Goal: Information Seeking & Learning: Check status

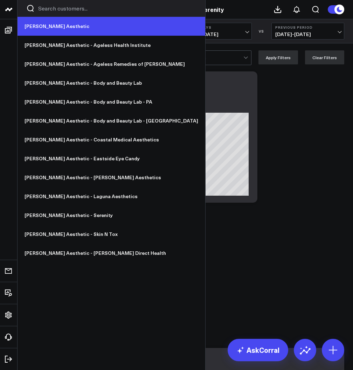
click at [55, 27] on link "[PERSON_NAME] Aesthetic" at bounding box center [112, 26] width 188 height 19
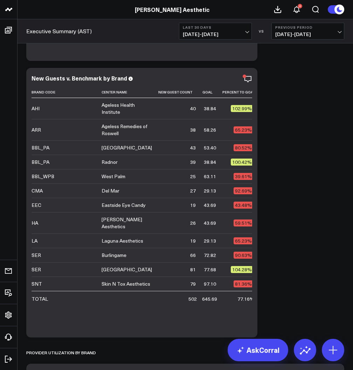
scroll to position [2939, 0]
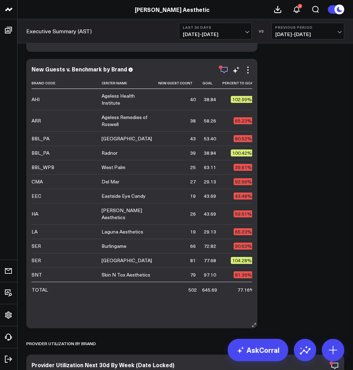
click at [226, 70] on icon "button" at bounding box center [224, 70] width 8 height 8
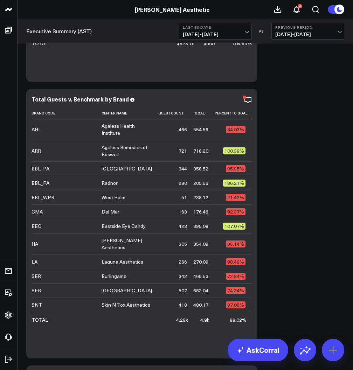
scroll to position [2632, 0]
click at [224, 100] on icon "button" at bounding box center [224, 100] width 8 height 8
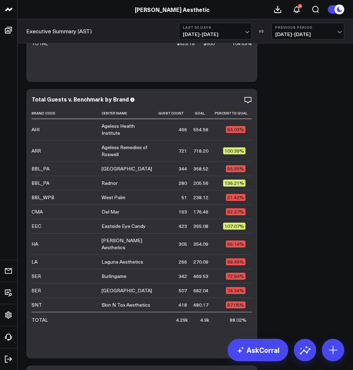
scroll to position [2843, 0]
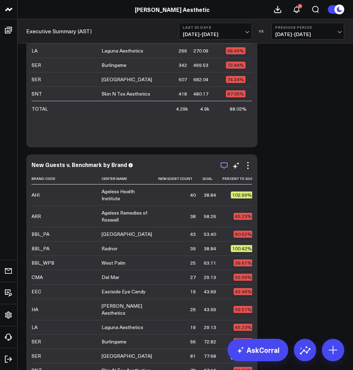
click at [225, 169] on icon "button" at bounding box center [224, 166] width 8 height 8
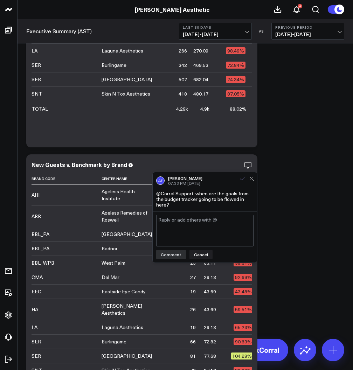
click at [242, 180] on icon at bounding box center [243, 179] width 6 height 6
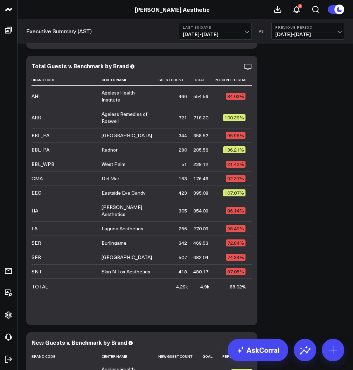
scroll to position [2645, 0]
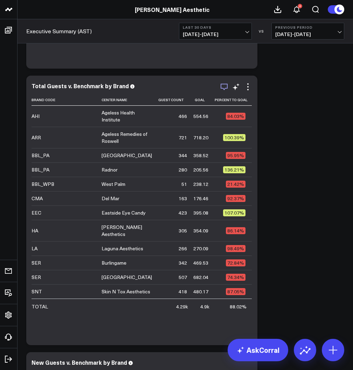
click at [222, 87] on icon "button" at bounding box center [224, 87] width 8 height 8
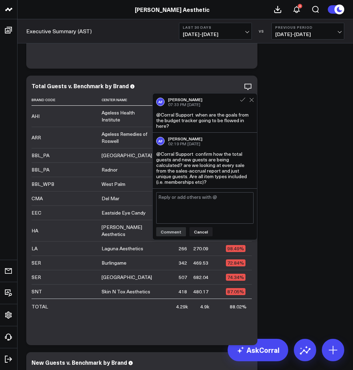
click at [181, 204] on textarea at bounding box center [204, 208] width 97 height 32
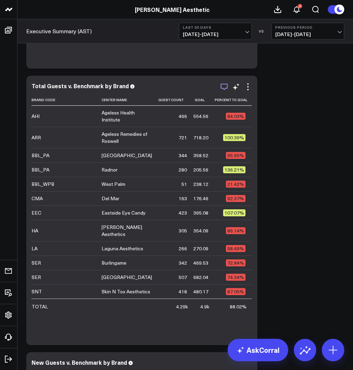
click at [224, 89] on icon "button" at bounding box center [224, 87] width 8 height 8
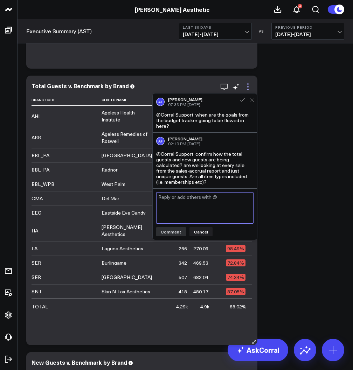
click at [249, 86] on icon at bounding box center [248, 87] width 8 height 8
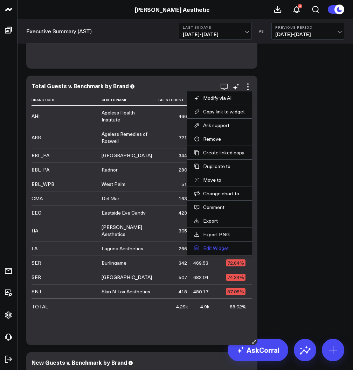
click at [210, 247] on button "Edit Widget" at bounding box center [219, 248] width 51 height 6
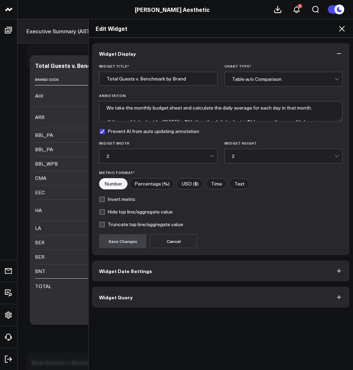
click at [157, 303] on button "Widget Query" at bounding box center [221, 297] width 258 height 21
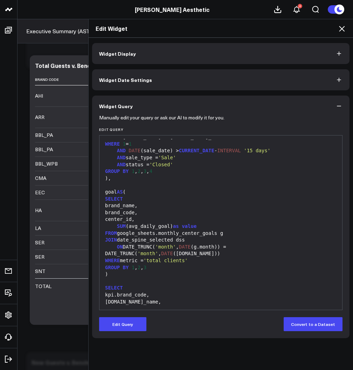
scroll to position [173, 0]
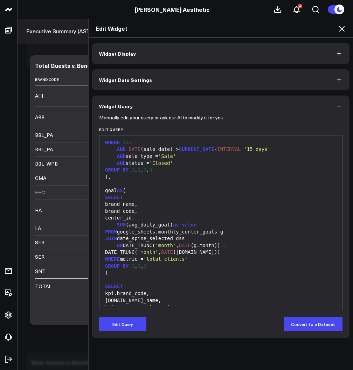
click at [344, 27] on icon at bounding box center [342, 29] width 8 height 8
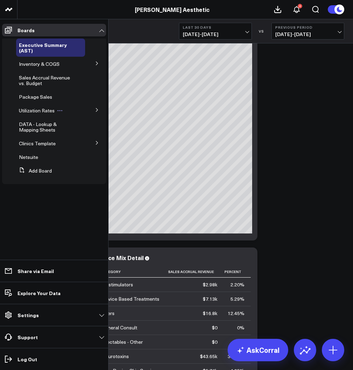
scroll to position [5146, 0]
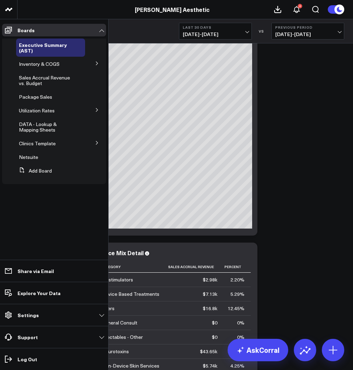
click at [90, 143] on button at bounding box center [97, 142] width 18 height 11
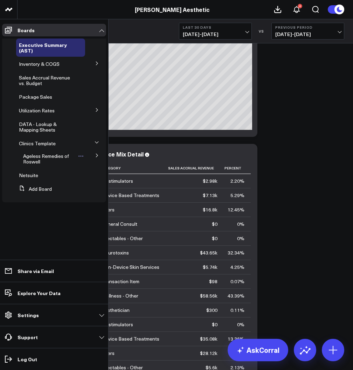
scroll to position [5256, 0]
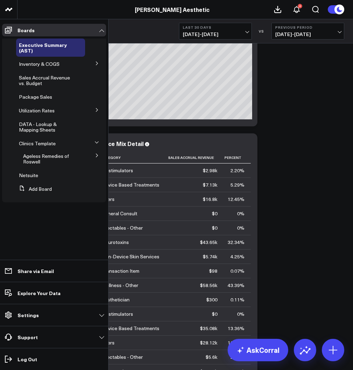
click at [97, 155] on icon at bounding box center [97, 156] width 2 height 4
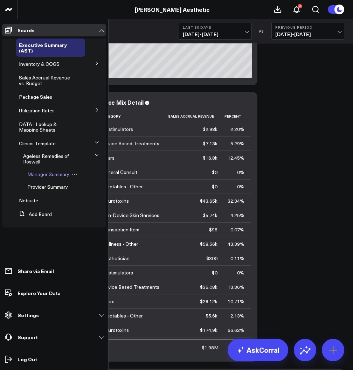
scroll to position [5300, 0]
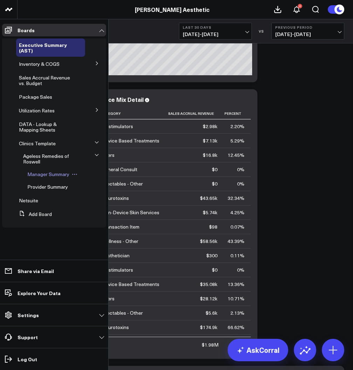
click at [54, 174] on span "Manager Summary" at bounding box center [48, 174] width 42 height 7
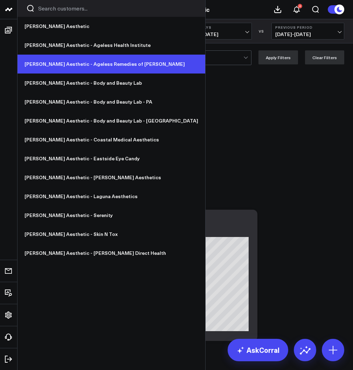
click at [79, 64] on link "[PERSON_NAME] Aesthetic - Ageless Remedies of [PERSON_NAME]" at bounding box center [112, 64] width 188 height 19
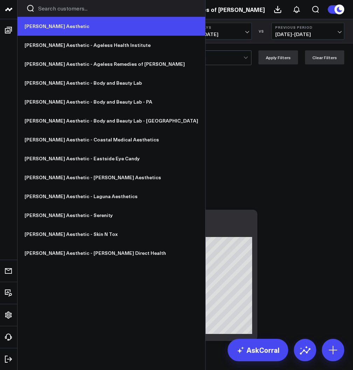
click at [43, 27] on link "[PERSON_NAME] Aesthetic" at bounding box center [112, 26] width 188 height 19
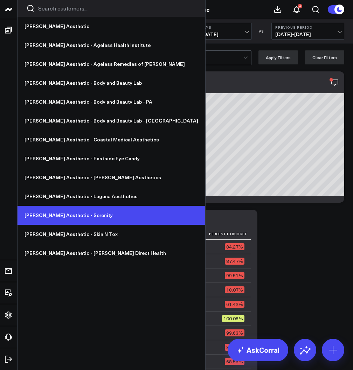
click at [74, 216] on link "[PERSON_NAME] Aesthetic - Serenity" at bounding box center [112, 215] width 188 height 19
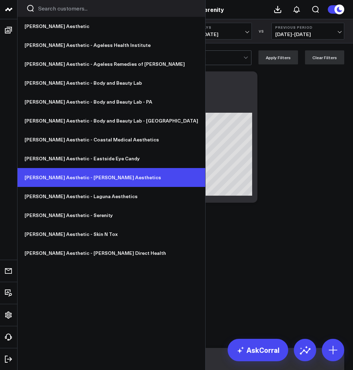
click at [91, 177] on link "[PERSON_NAME] Aesthetic - [PERSON_NAME] Aesthetics" at bounding box center [112, 177] width 188 height 19
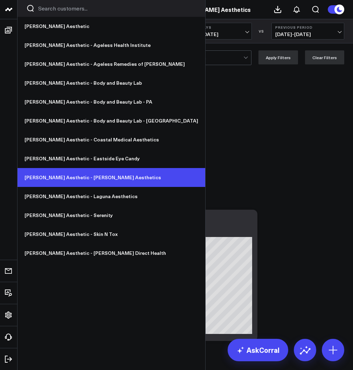
click at [61, 182] on link "[PERSON_NAME] Aesthetic - [PERSON_NAME] Aesthetics" at bounding box center [112, 177] width 188 height 19
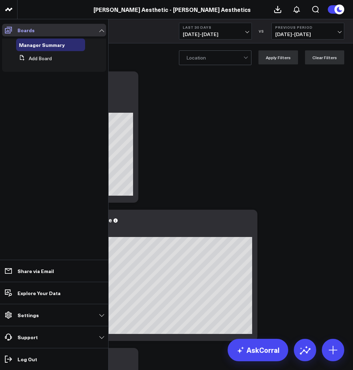
click at [99, 32] on link "Boards" at bounding box center [54, 30] width 104 height 13
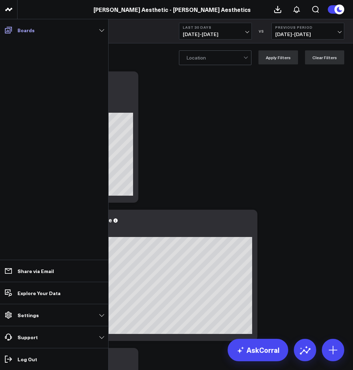
click at [99, 32] on link "Boards" at bounding box center [54, 30] width 104 height 13
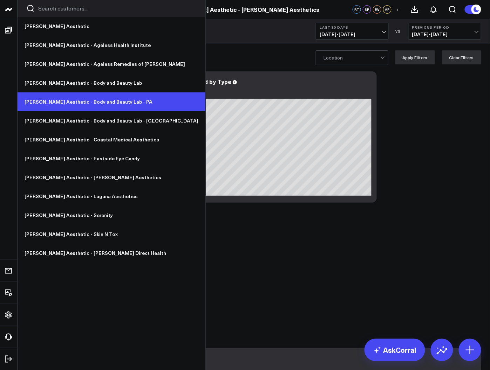
click at [80, 103] on link "[PERSON_NAME] Aesthetic - Body and Beauty Lab - PA" at bounding box center [112, 102] width 188 height 19
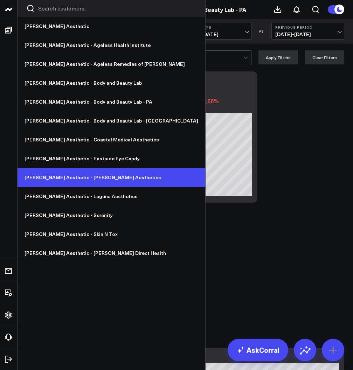
click at [69, 180] on link "[PERSON_NAME] Aesthetic - [PERSON_NAME] Aesthetics" at bounding box center [112, 177] width 188 height 19
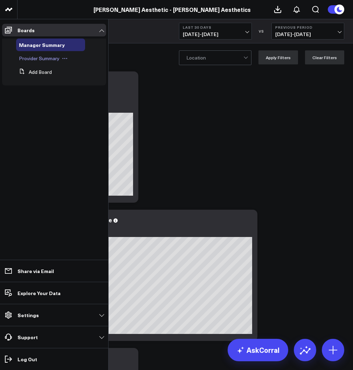
click at [34, 57] on span "Provider Summary" at bounding box center [39, 58] width 41 height 7
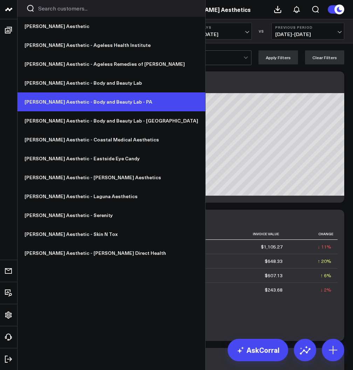
click at [71, 105] on link "[PERSON_NAME] Aesthetic - Body and Beauty Lab - PA" at bounding box center [112, 102] width 188 height 19
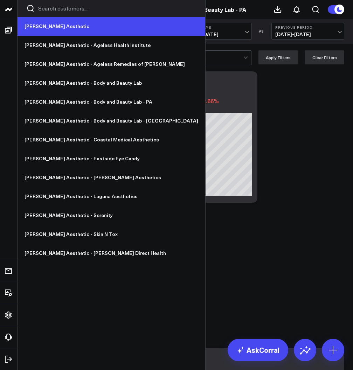
click at [48, 26] on link "[PERSON_NAME] Aesthetic" at bounding box center [112, 26] width 188 height 19
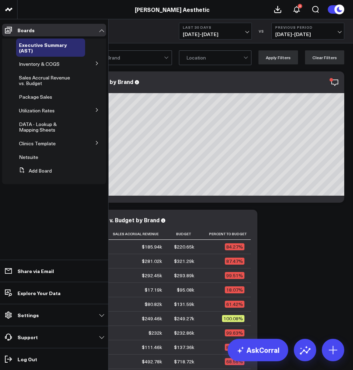
click at [95, 144] on icon at bounding box center [97, 143] width 4 height 4
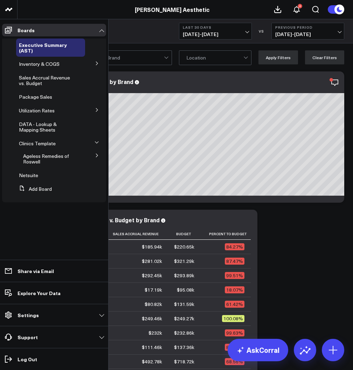
click at [96, 157] on icon at bounding box center [97, 156] width 2 height 4
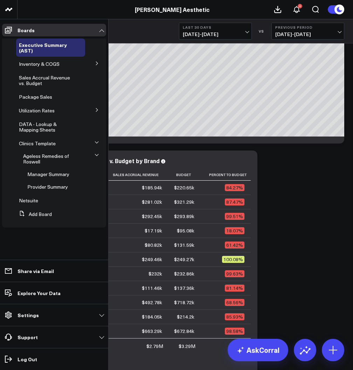
scroll to position [62, 0]
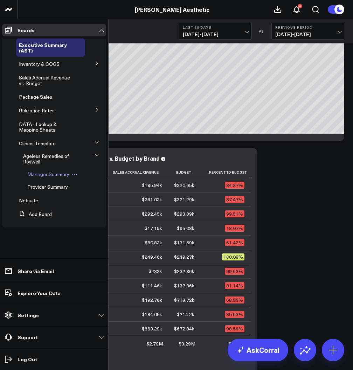
click at [51, 176] on span "Manager Summary" at bounding box center [48, 174] width 42 height 7
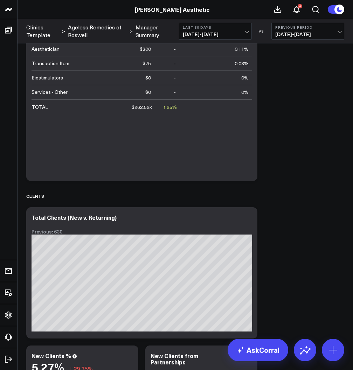
scroll to position [524, 0]
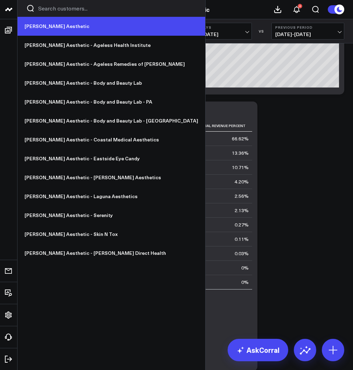
click at [48, 30] on link "[PERSON_NAME] Aesthetic" at bounding box center [112, 26] width 188 height 19
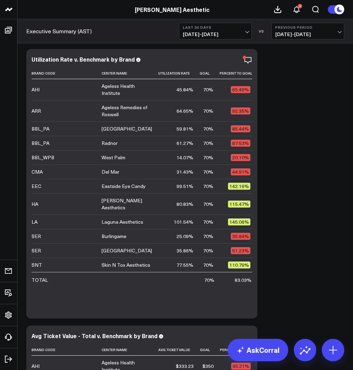
scroll to position [23, 0]
click at [219, 32] on span "08/05/25 - 09/03/25" at bounding box center [215, 35] width 65 height 6
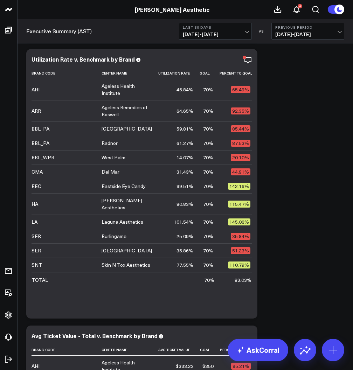
scroll to position [1552, 0]
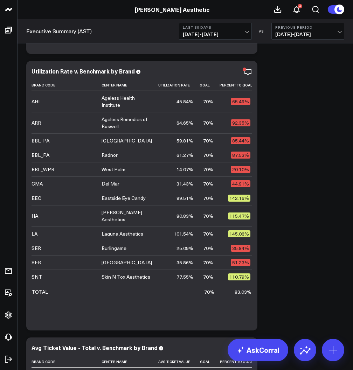
click at [230, 40] on div "Executive Summary (AST) Last 30 Days 08/05/25 - 09/03/25 VS Previous Period 07/…" at bounding box center [186, 31] width 336 height 24
click at [226, 34] on span "08/05/25 - 09/03/25" at bounding box center [215, 35] width 65 height 6
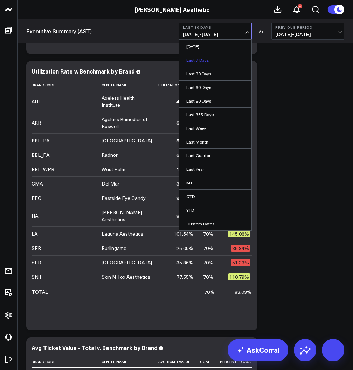
click at [204, 58] on link "Last 7 Days" at bounding box center [215, 59] width 72 height 13
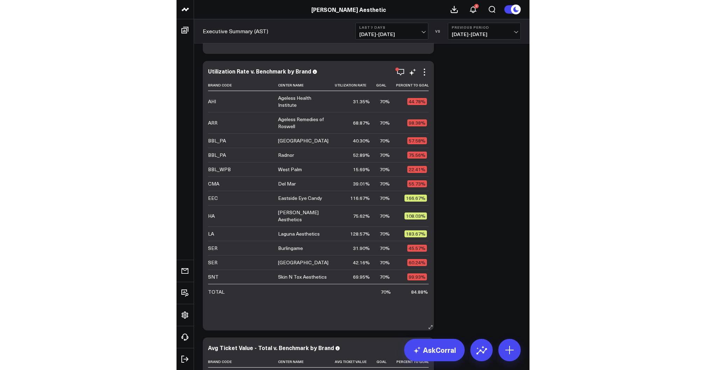
scroll to position [23, 0]
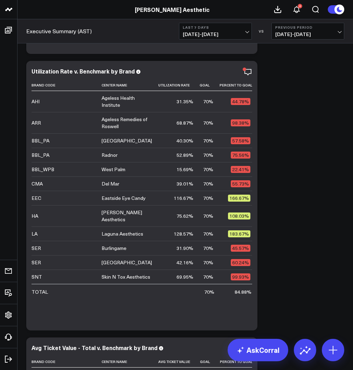
click at [237, 30] on button "Last 7 Days 08/28/25 - 09/03/25" at bounding box center [215, 31] width 73 height 17
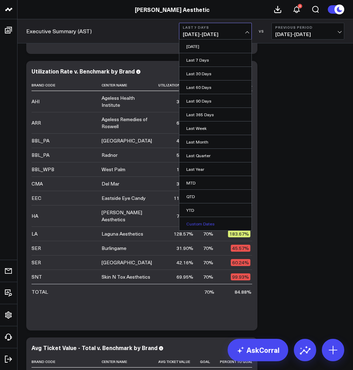
click at [200, 222] on link "Custom Dates" at bounding box center [215, 223] width 72 height 13
select select "8"
select select "2025"
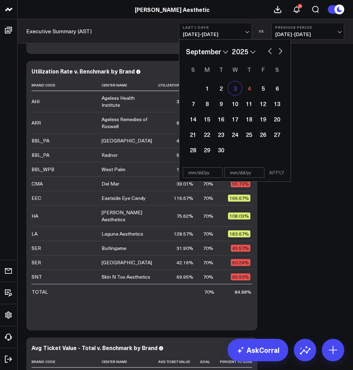
click at [234, 92] on div "3" at bounding box center [235, 88] width 14 height 14
type input "[DATE]"
select select "8"
select select "2025"
click at [234, 92] on div "3" at bounding box center [235, 88] width 14 height 14
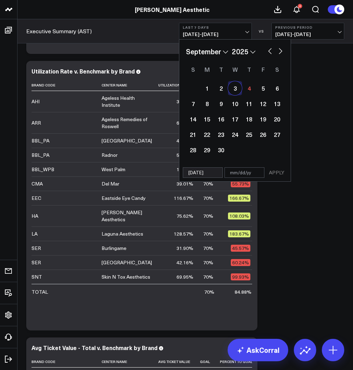
type input "[DATE]"
select select "8"
select select "2025"
click at [278, 172] on button "APPLY" at bounding box center [276, 172] width 21 height 11
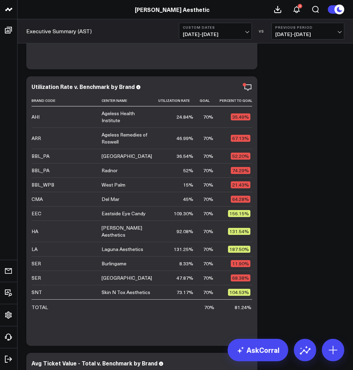
scroll to position [1538, 0]
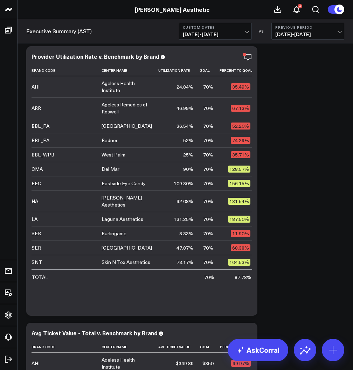
scroll to position [1575, 0]
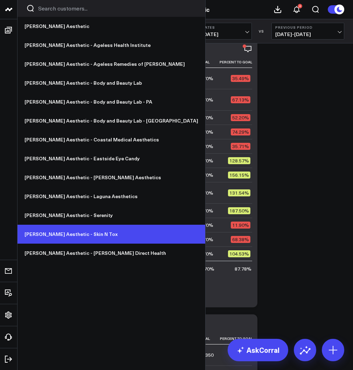
click at [67, 236] on link "[PERSON_NAME] Aesthetic - Skin N Tox" at bounding box center [112, 234] width 188 height 19
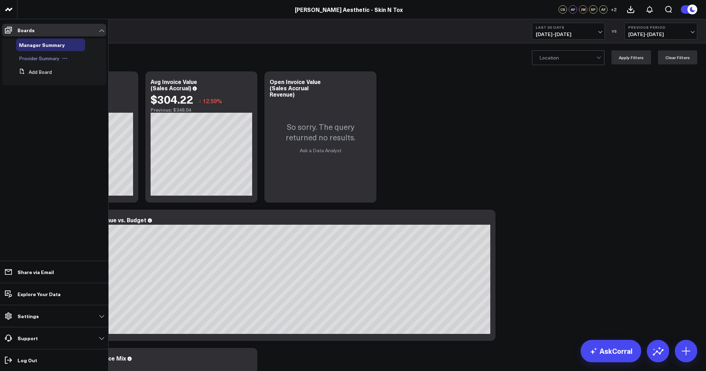
click at [40, 61] on span "Provider Summary" at bounding box center [39, 58] width 41 height 7
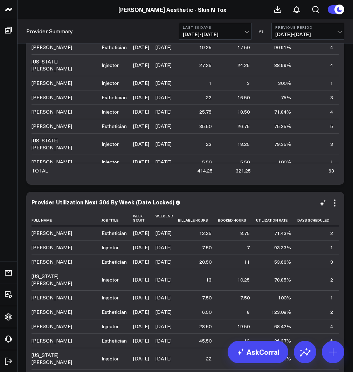
scroll to position [2436, 0]
